Goal: Information Seeking & Learning: Stay updated

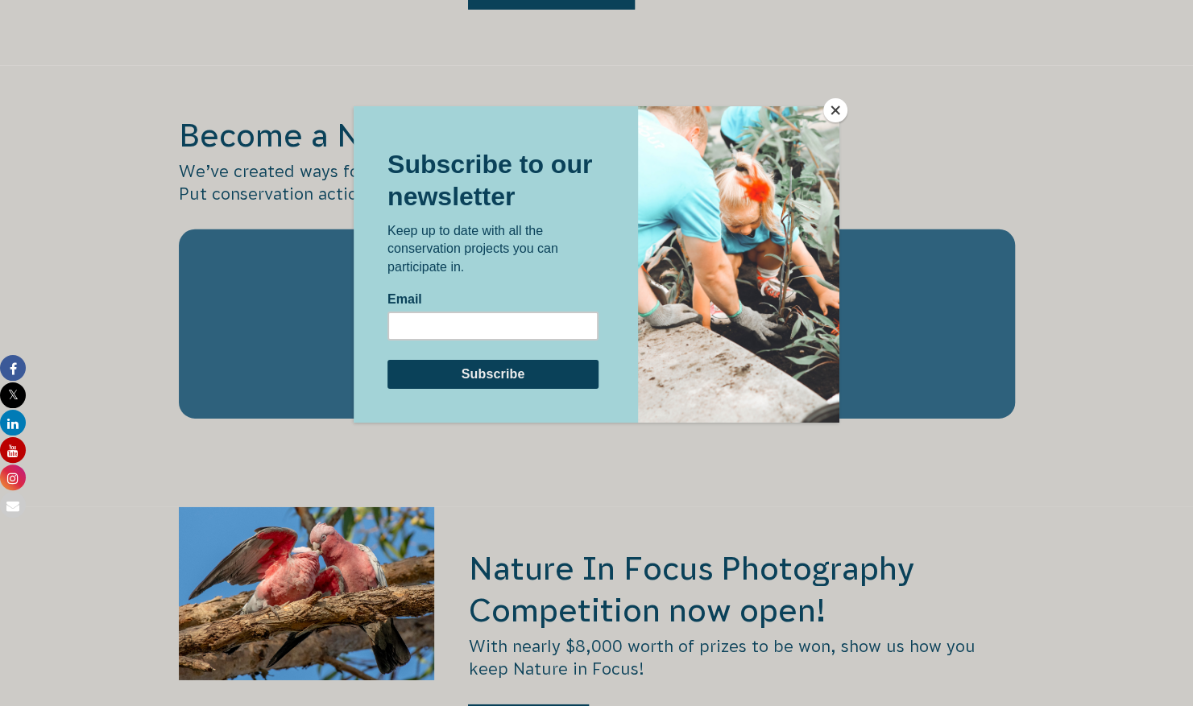
scroll to position [2809, 0]
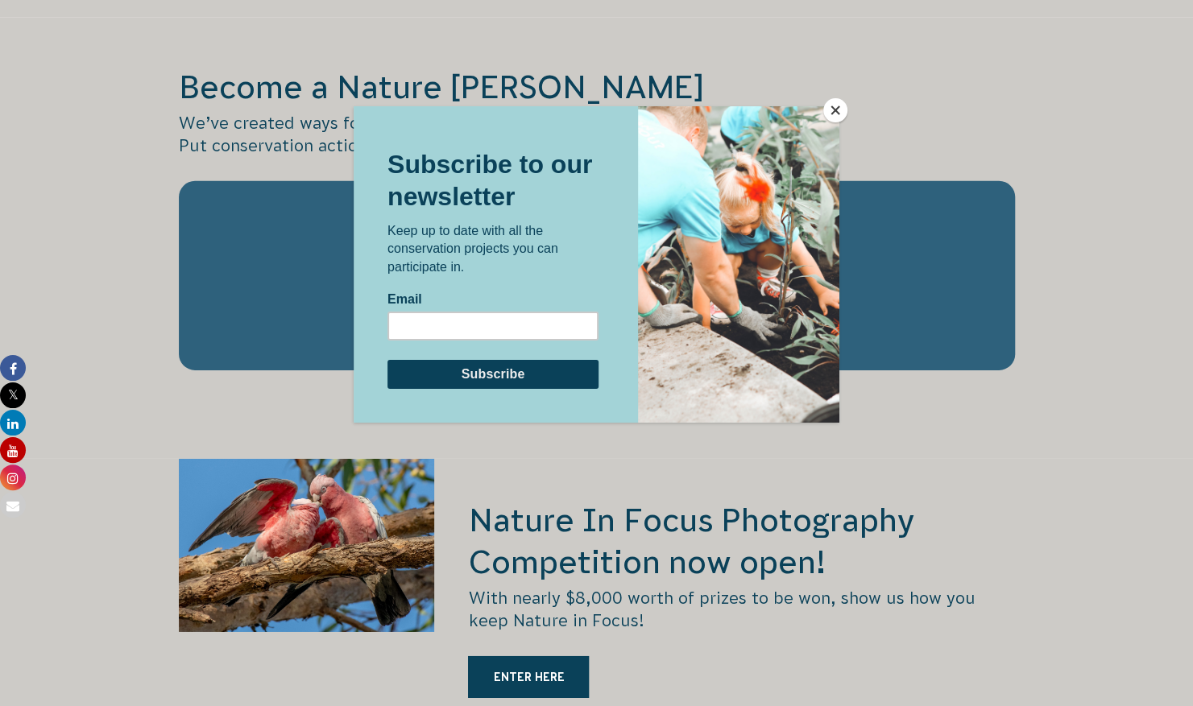
click at [836, 105] on button "Close" at bounding box center [835, 110] width 24 height 24
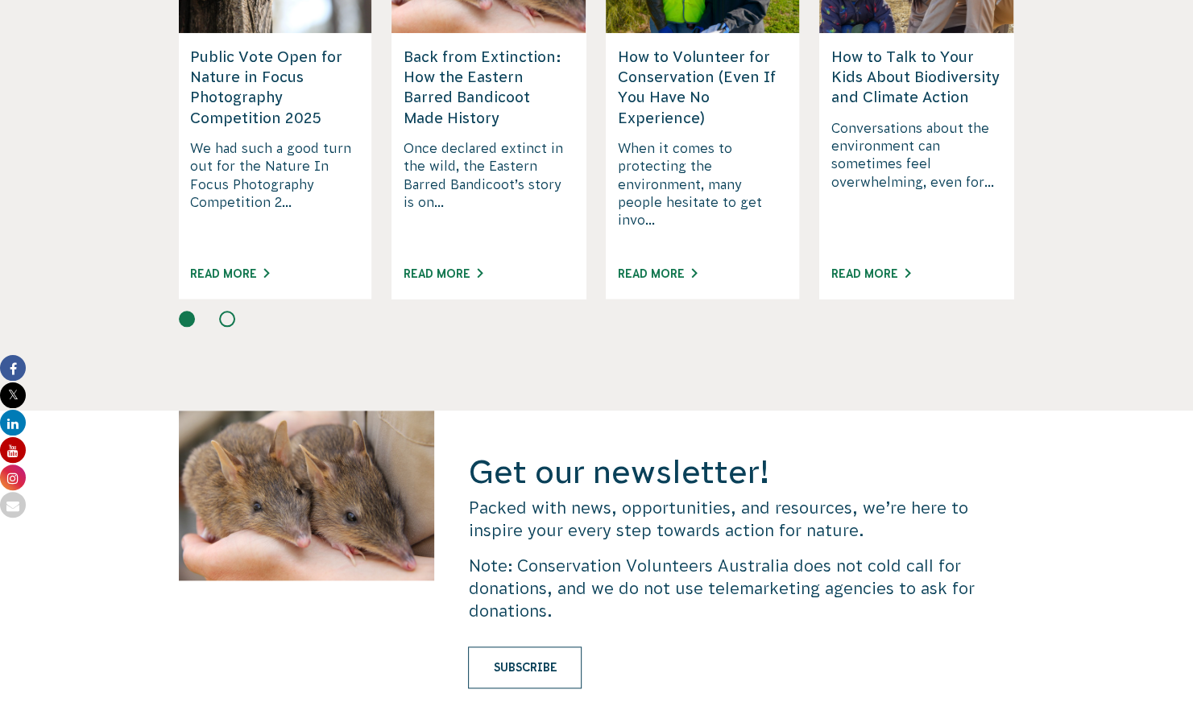
scroll to position [4493, 0]
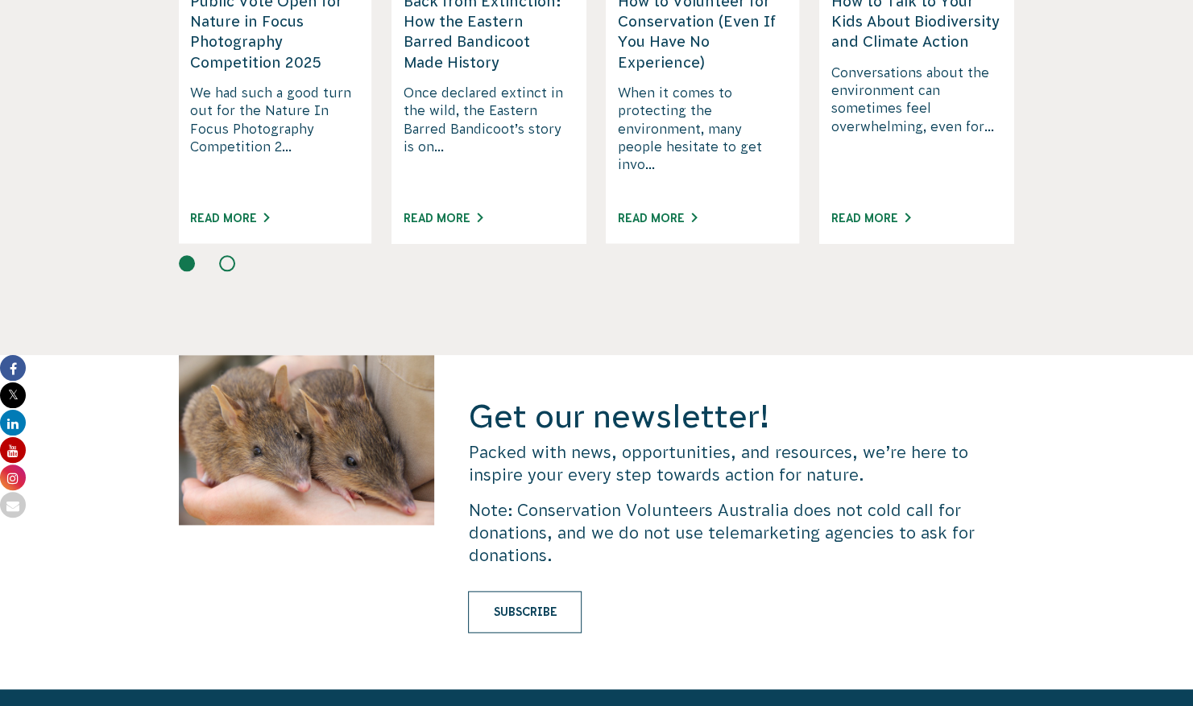
click at [504, 591] on link "Subscribe" at bounding box center [525, 612] width 114 height 42
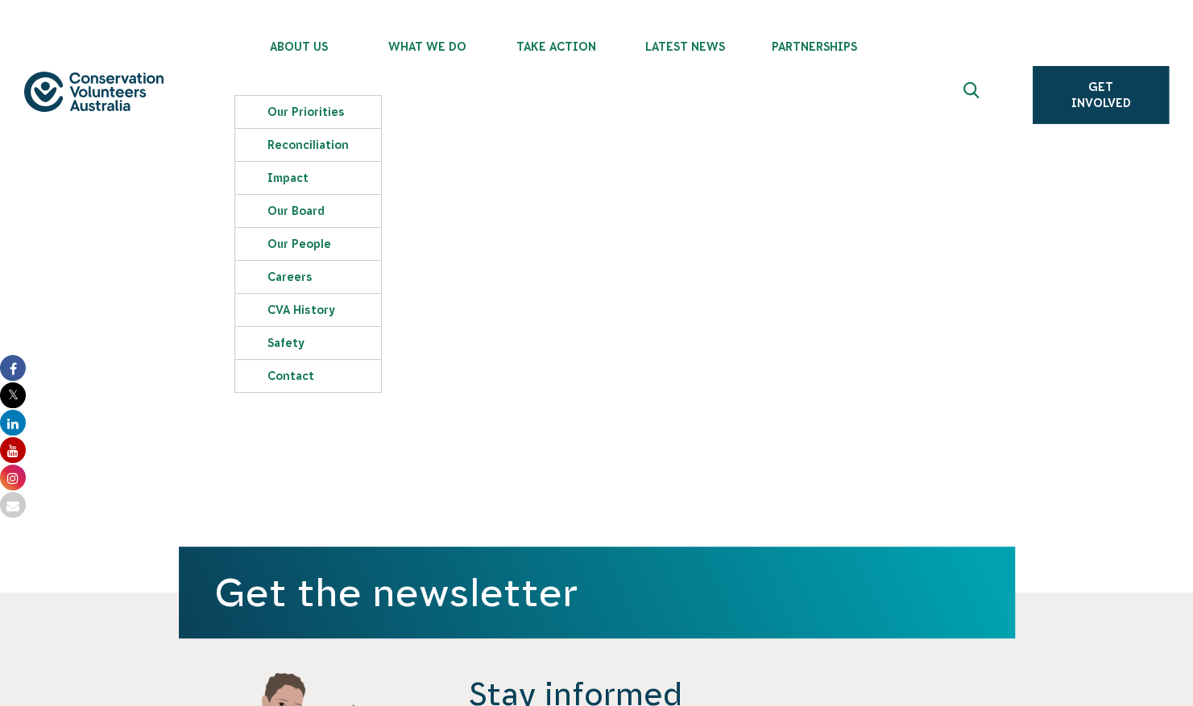
click at [97, 86] on img at bounding box center [93, 92] width 139 height 40
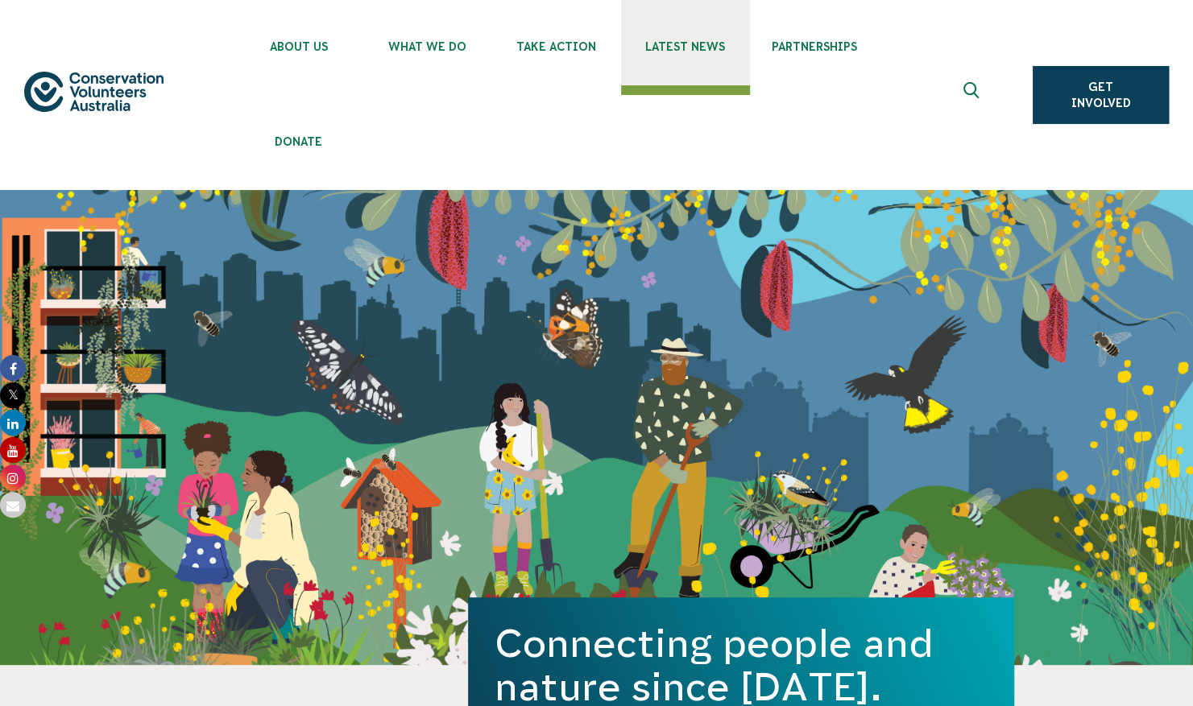
click at [649, 34] on link "Latest News" at bounding box center [685, 42] width 129 height 85
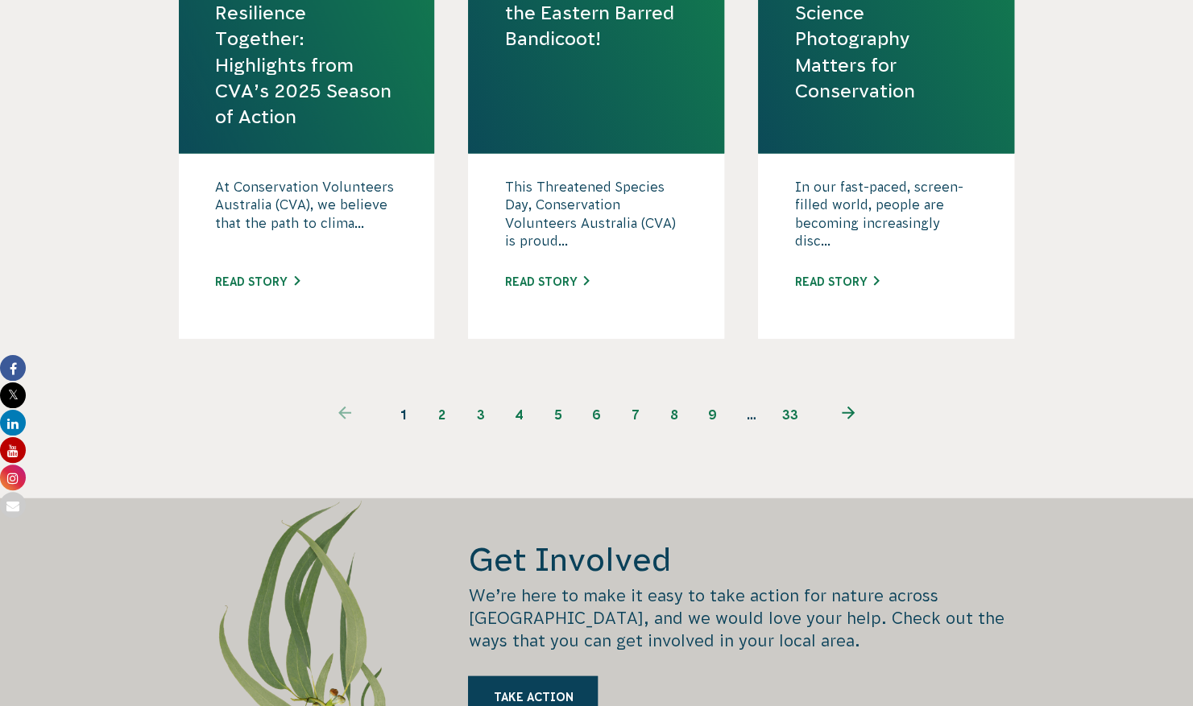
scroll to position [2222, 0]
